Goal: Task Accomplishment & Management: Complete application form

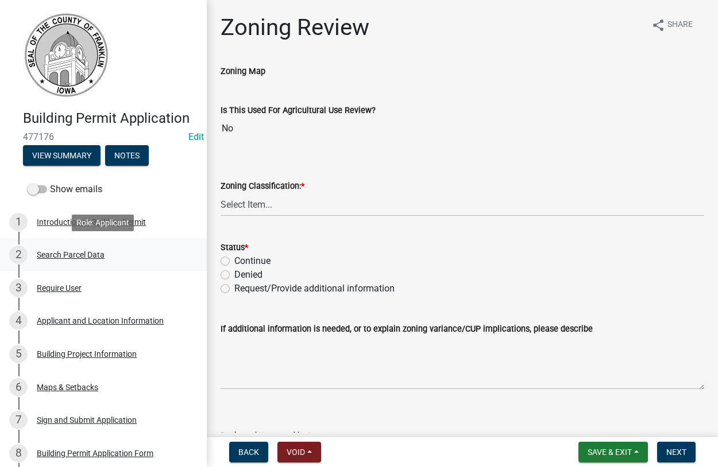
click at [69, 254] on div "Search Parcel Data" at bounding box center [71, 255] width 68 height 8
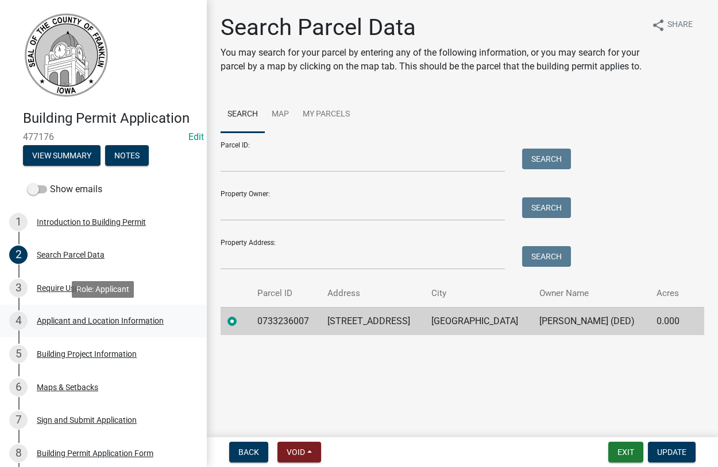
click at [65, 318] on div "Applicant and Location Information" at bounding box center [100, 321] width 127 height 8
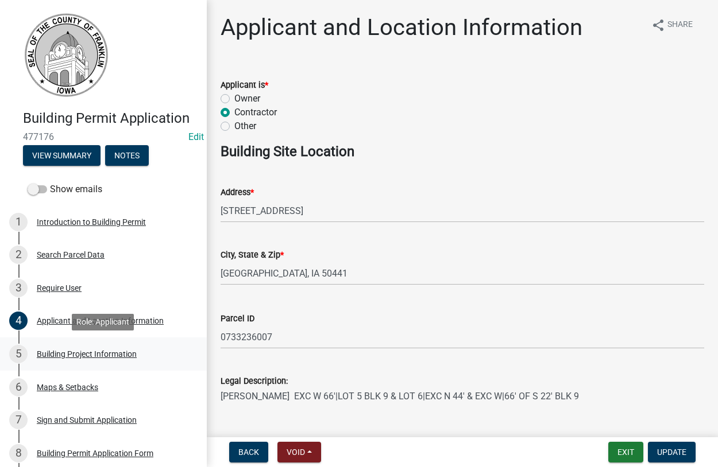
click at [59, 355] on div "Building Project Information" at bounding box center [87, 354] width 100 height 8
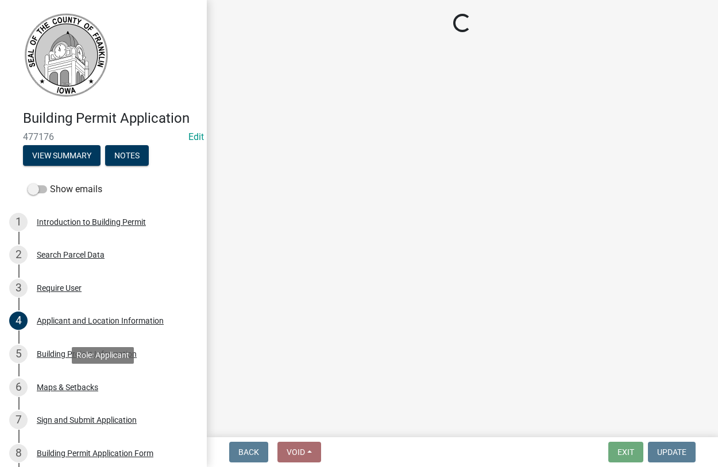
select select "8c62c722-4692-4cc5-99e8-d1aa43e90306"
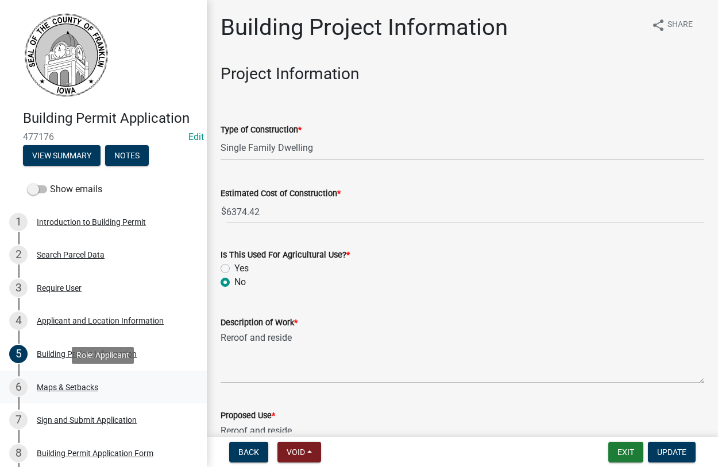
click at [75, 389] on div "Maps & Setbacks" at bounding box center [67, 388] width 61 height 8
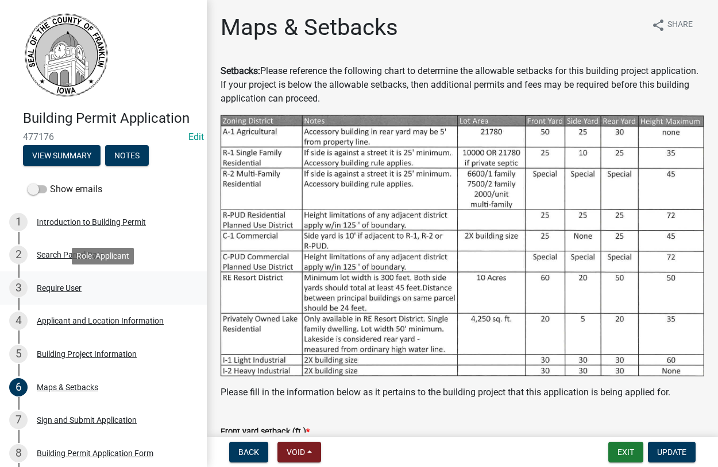
click at [57, 288] on div "Require User" at bounding box center [59, 288] width 45 height 8
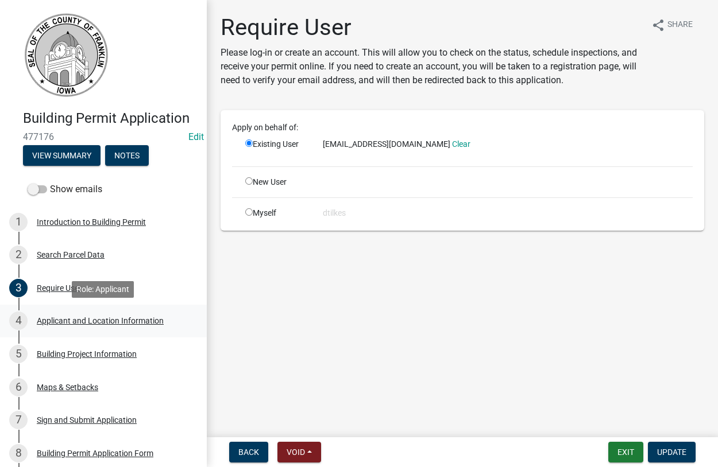
click at [59, 327] on div "4 Applicant and Location Information" at bounding box center [98, 321] width 179 height 18
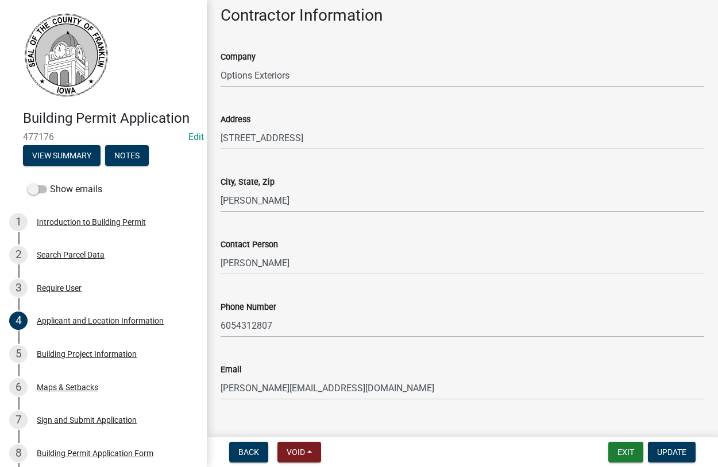
scroll to position [983, 0]
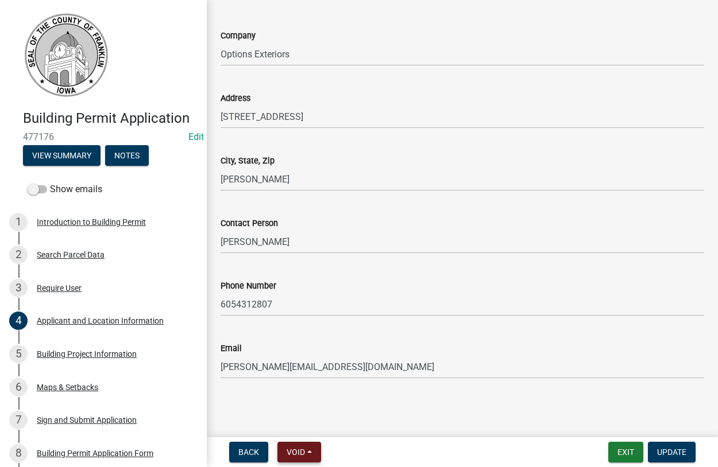
click at [307, 454] on button "Void" at bounding box center [299, 452] width 44 height 21
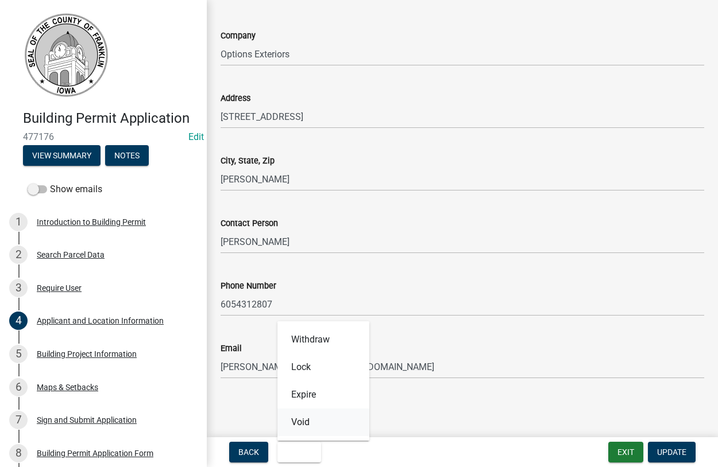
click at [304, 424] on button "Void" at bounding box center [323, 423] width 92 height 28
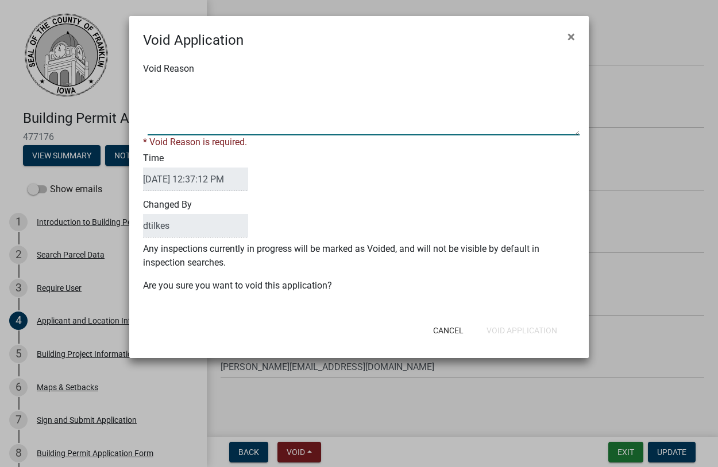
click at [184, 121] on textarea "Void Reason" at bounding box center [364, 106] width 432 height 57
click at [145, 84] on span at bounding box center [359, 106] width 432 height 57
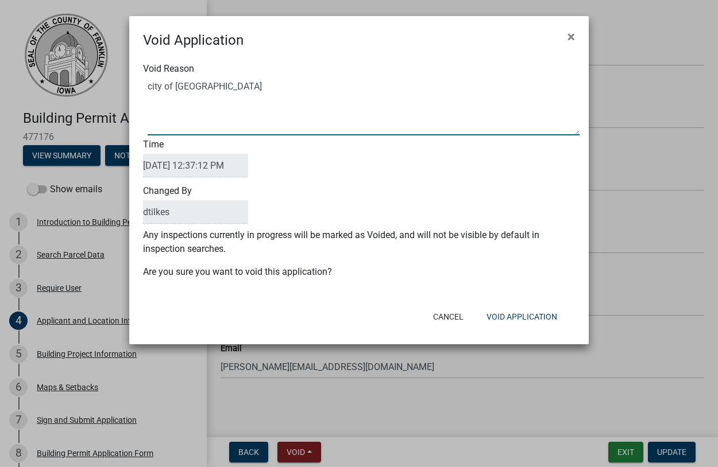
click at [148, 86] on textarea "Void Reason" at bounding box center [364, 106] width 432 height 57
type textarea "within the city of [GEOGRAPHIC_DATA]"
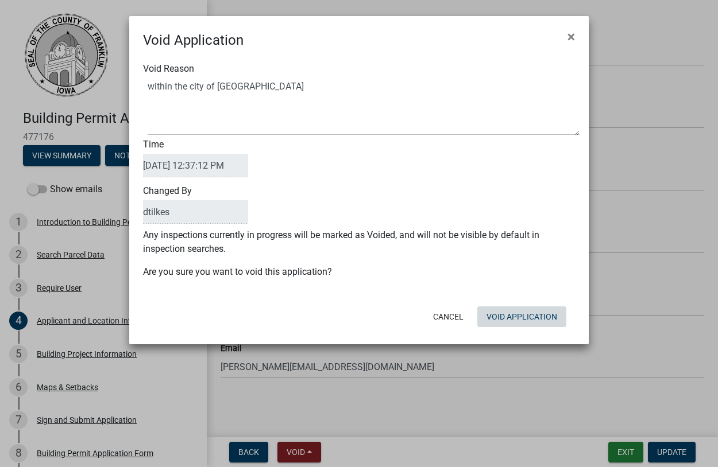
click at [496, 315] on button "Void Application" at bounding box center [521, 317] width 89 height 21
